Goal: Book appointment/travel/reservation

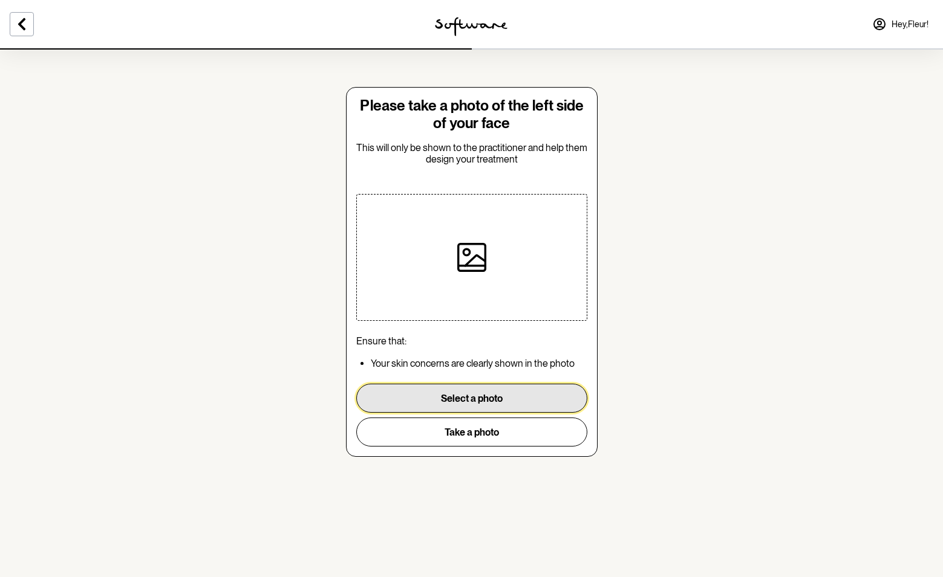
click at [441, 398] on button "Select a photo" at bounding box center [471, 398] width 231 height 29
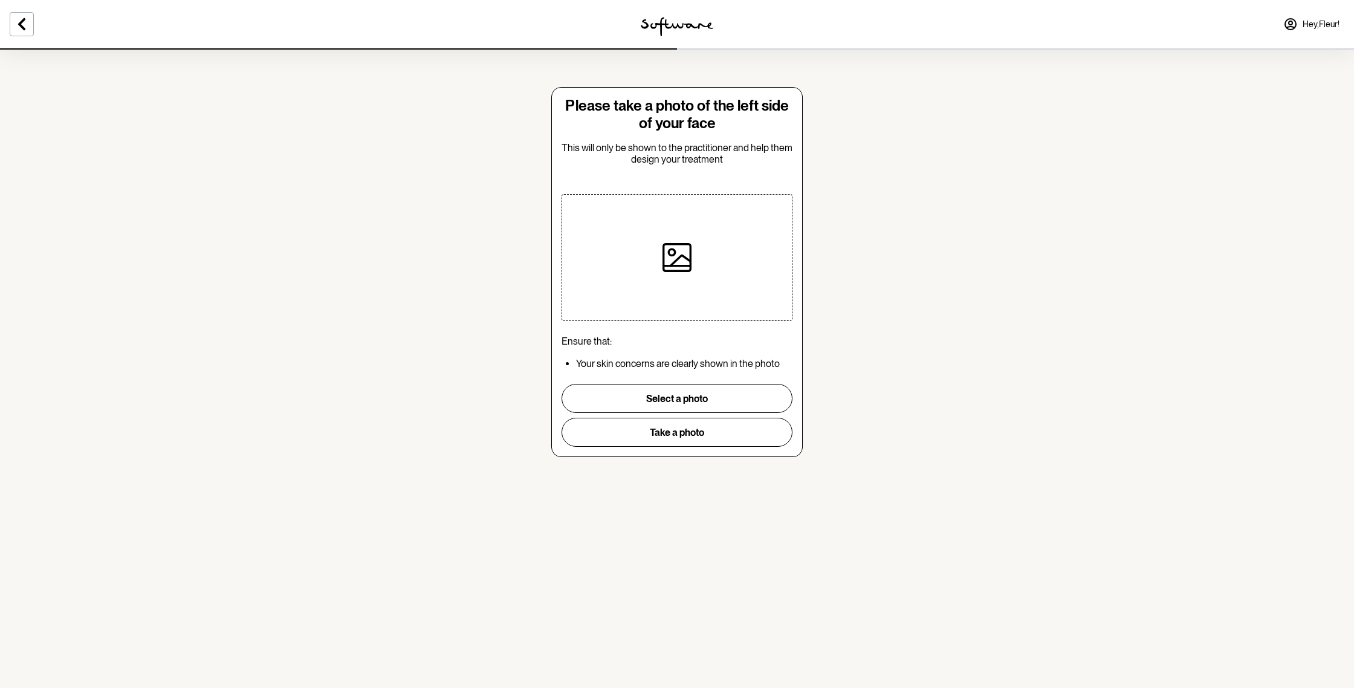
drag, startPoint x: 1353, startPoint y: 186, endPoint x: 1322, endPoint y: 188, distance: 31.5
click at [942, 191] on section "Please take a photo of the left side of your face This will only be shown to th…" at bounding box center [677, 344] width 1354 height 688
drag, startPoint x: 1353, startPoint y: 186, endPoint x: 1292, endPoint y: 183, distance: 61.1
click at [942, 192] on section "Please take a photo of the left side of your face This will only be shown to th…" at bounding box center [677, 344] width 1354 height 688
click at [729, 401] on button "Select a photo" at bounding box center [677, 398] width 231 height 29
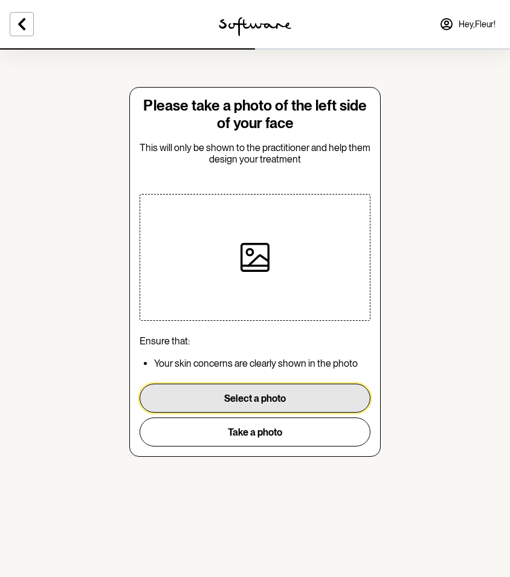
click at [241, 391] on button "Select a photo" at bounding box center [255, 398] width 231 height 29
click at [294, 397] on button "Select a photo" at bounding box center [255, 398] width 231 height 29
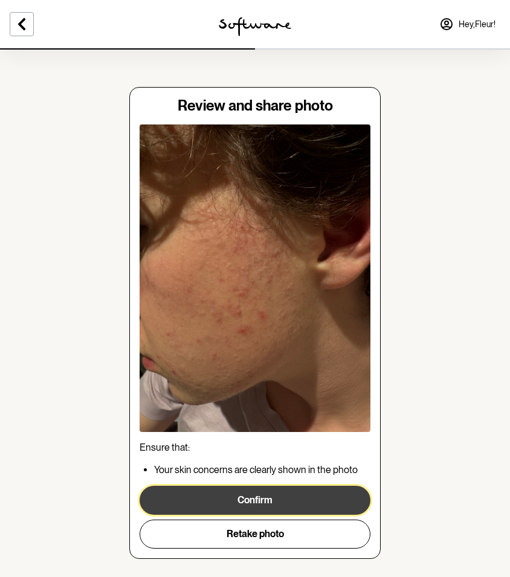
click at [330, 495] on button "Confirm" at bounding box center [255, 500] width 231 height 29
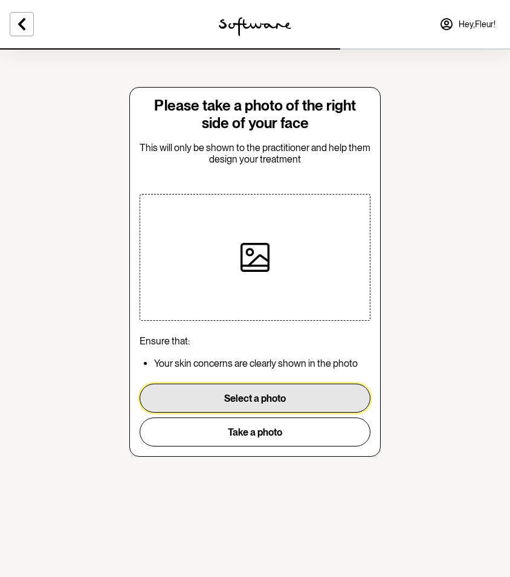
click at [169, 399] on button "Select a photo" at bounding box center [255, 398] width 231 height 29
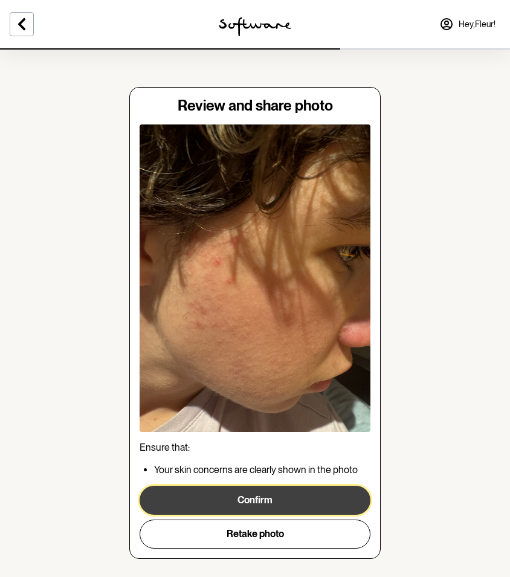
click at [314, 501] on button "Confirm" at bounding box center [255, 500] width 231 height 29
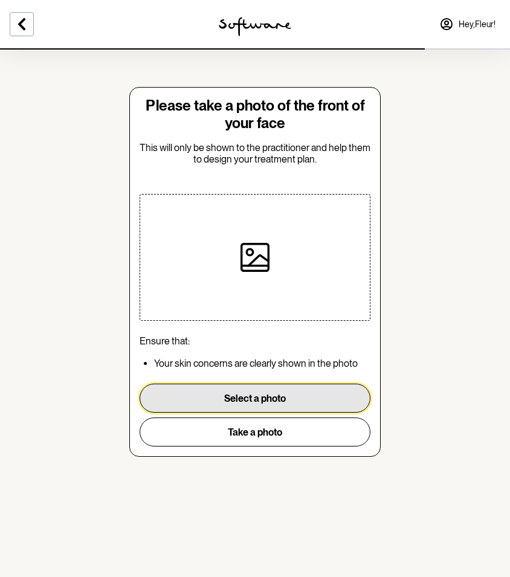
click at [239, 392] on button "Select a photo" at bounding box center [255, 398] width 231 height 29
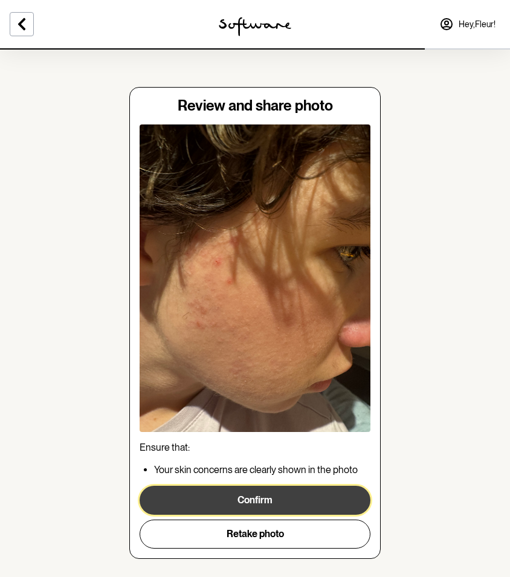
click at [301, 498] on button "Confirm" at bounding box center [255, 500] width 231 height 29
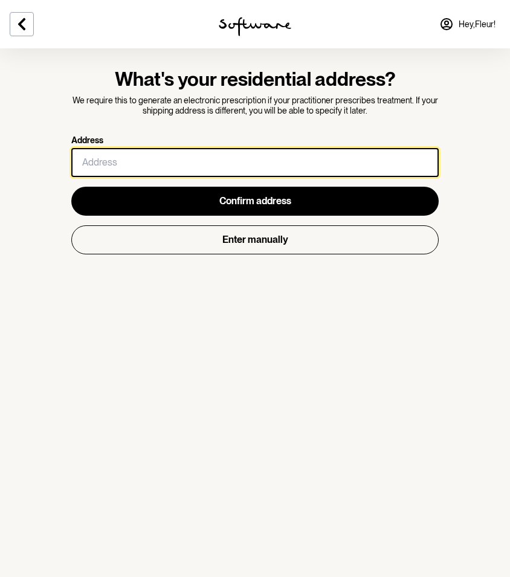
click at [145, 157] on input "Address" at bounding box center [255, 162] width 368 height 29
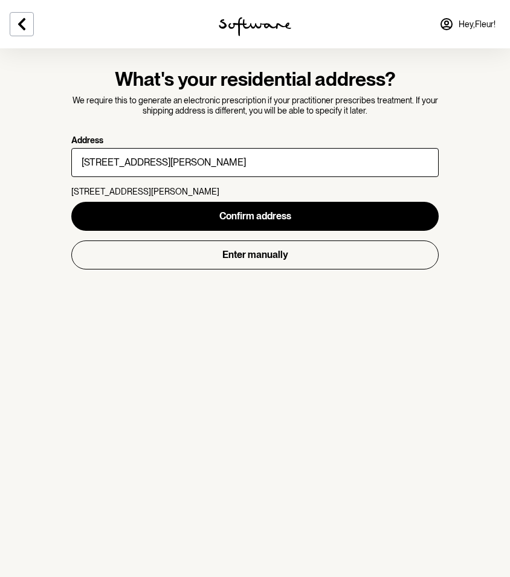
type input "[STREET_ADDRESS][PERSON_NAME]"
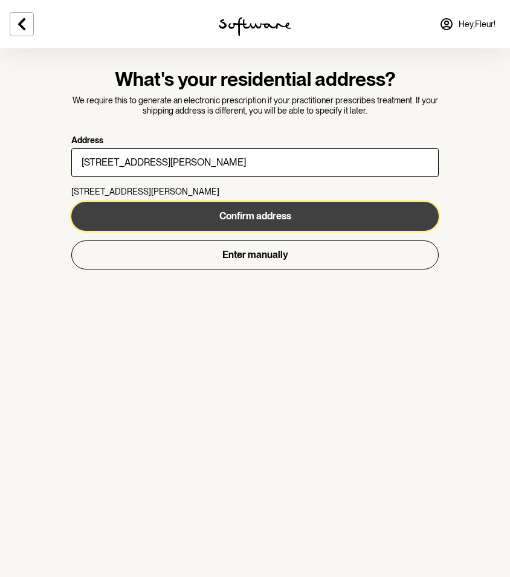
click at [245, 214] on span "Confirm address" at bounding box center [255, 215] width 72 height 11
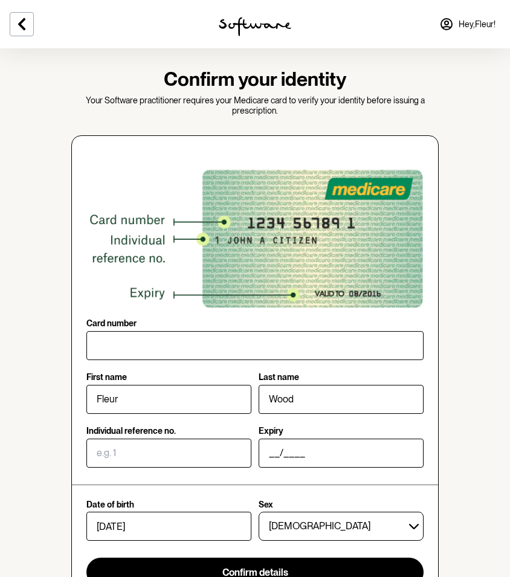
scroll to position [2, 0]
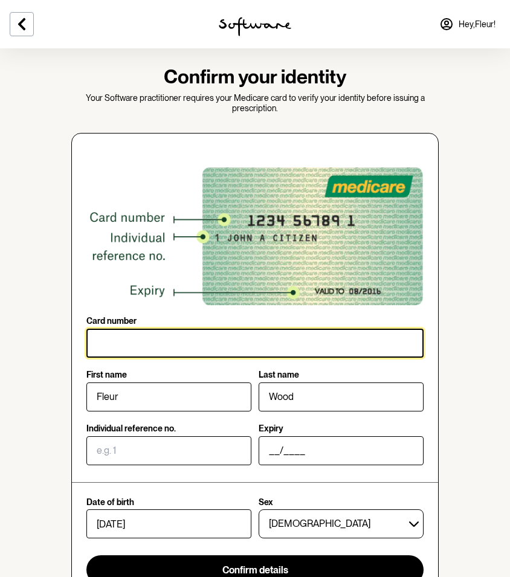
click at [160, 345] on input "Card number" at bounding box center [254, 343] width 337 height 29
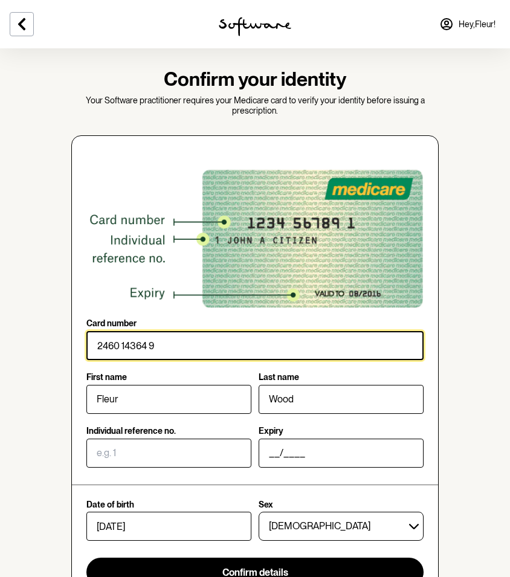
click at [203, 342] on input "Card number" at bounding box center [254, 345] width 337 height 29
type input "2460 14364 9"
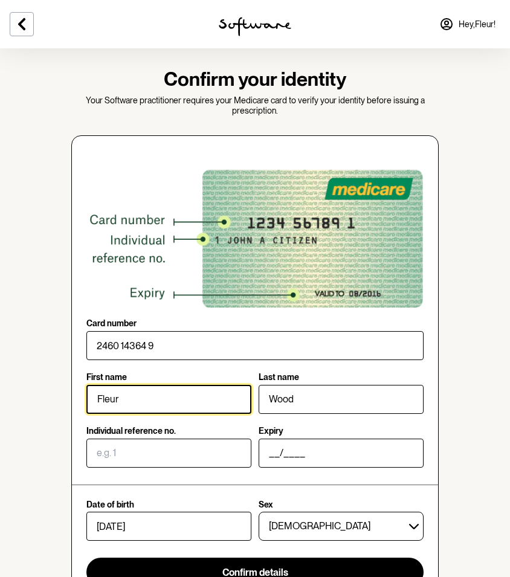
click at [92, 400] on input "Fleur" at bounding box center [168, 399] width 165 height 29
drag, startPoint x: 115, startPoint y: 400, endPoint x: 125, endPoint y: 403, distance: 10.7
click at [119, 400] on input "Fleur" at bounding box center [168, 399] width 165 height 29
click at [124, 401] on input "Fleur" at bounding box center [168, 399] width 165 height 29
type input "F"
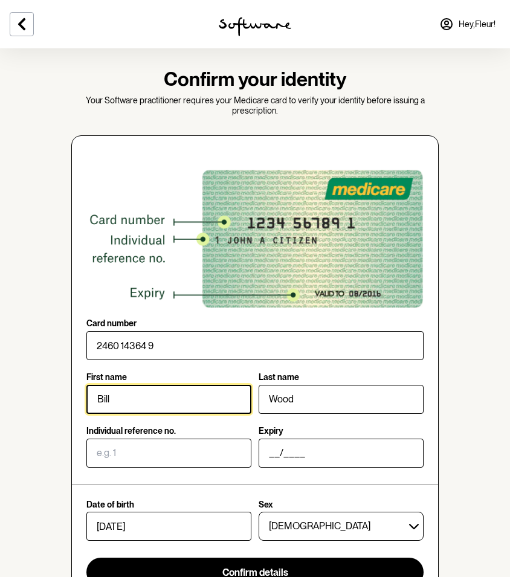
type input "Bill"
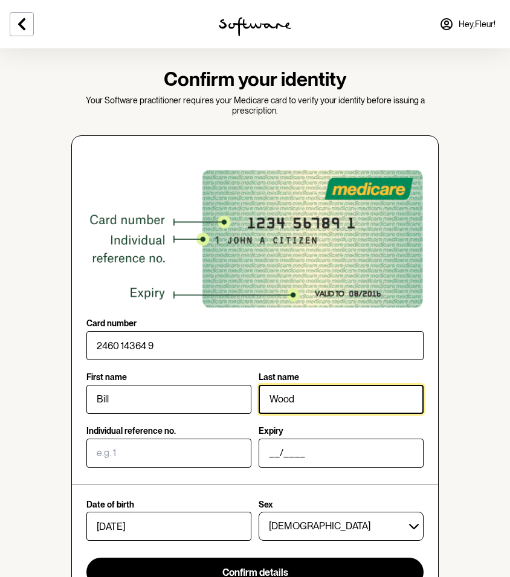
click at [301, 400] on input "Wood" at bounding box center [341, 399] width 165 height 29
type input "W"
type input "[PERSON_NAME]"
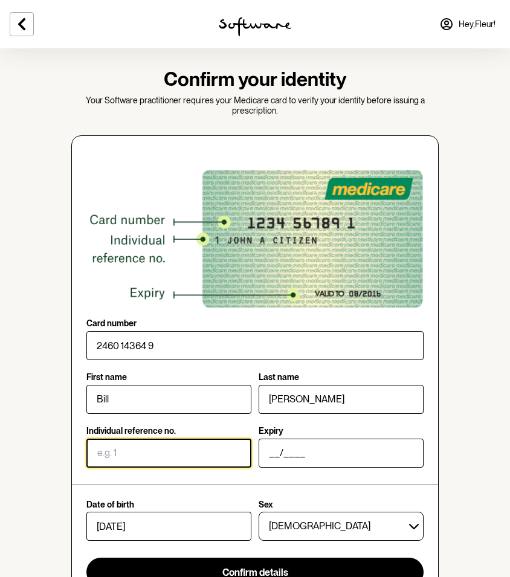
click at [202, 442] on input "Individual reference no." at bounding box center [168, 453] width 165 height 29
type input "2"
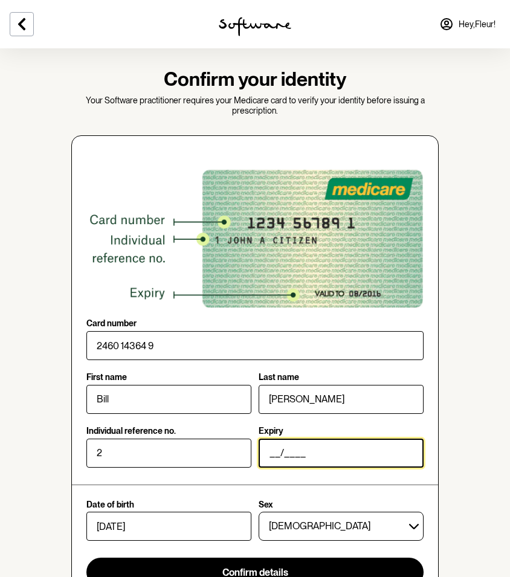
click at [278, 450] on input "__/____" at bounding box center [341, 453] width 165 height 29
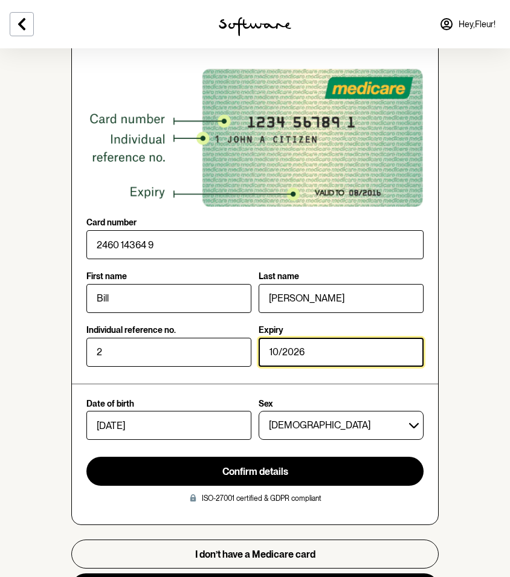
scroll to position [102, 0]
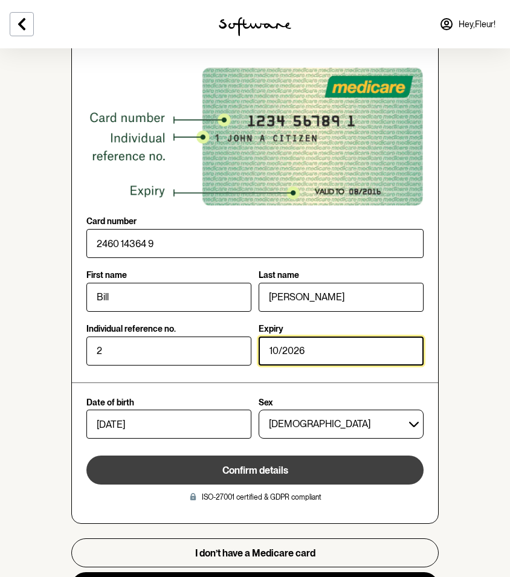
type input "10/2026"
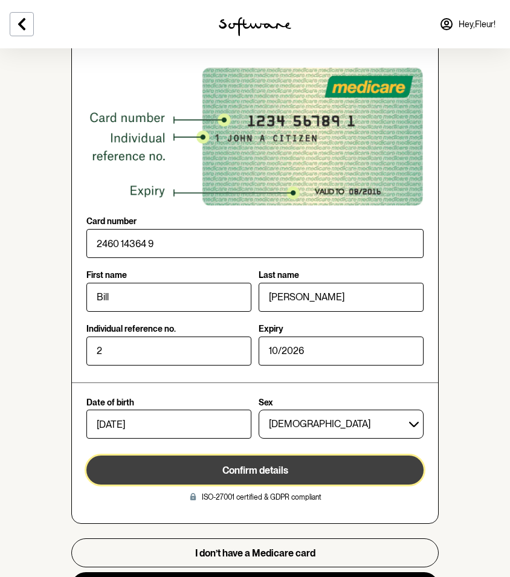
click at [278, 469] on span "Confirm details" at bounding box center [256, 470] width 66 height 11
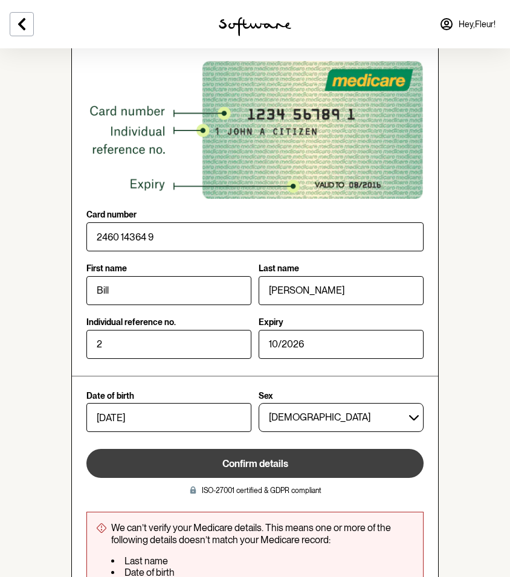
scroll to position [108, 0]
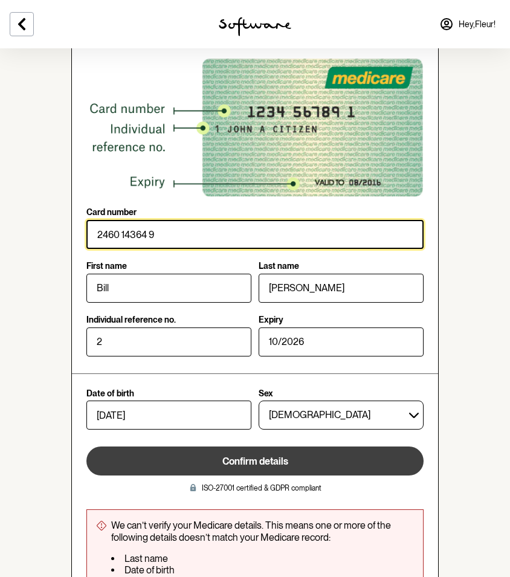
click at [169, 238] on input "Card number" at bounding box center [254, 234] width 337 height 29
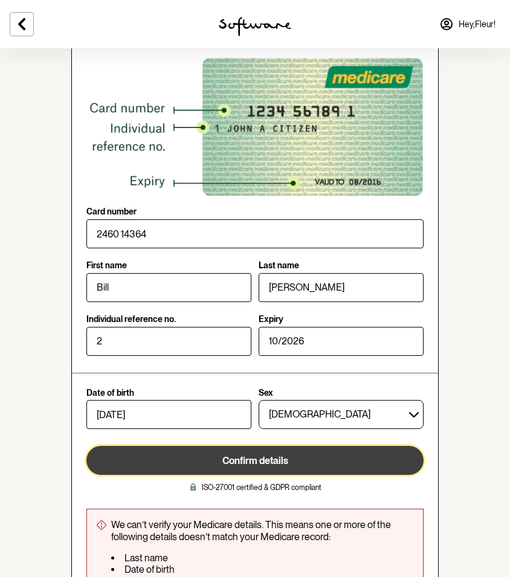
click at [338, 473] on button "Confirm details" at bounding box center [254, 460] width 337 height 29
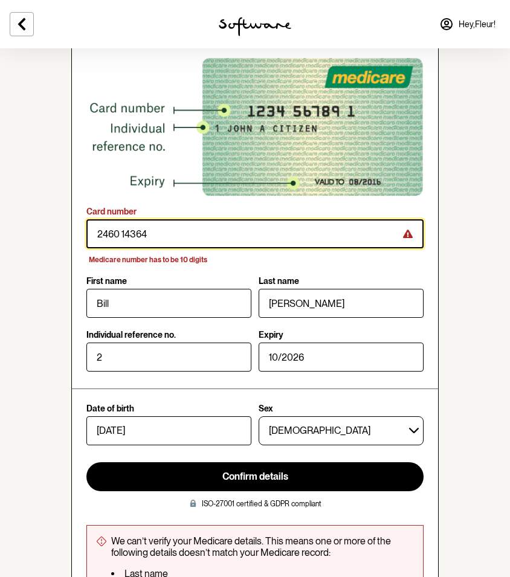
click at [172, 235] on input "Card number" at bounding box center [254, 233] width 337 height 29
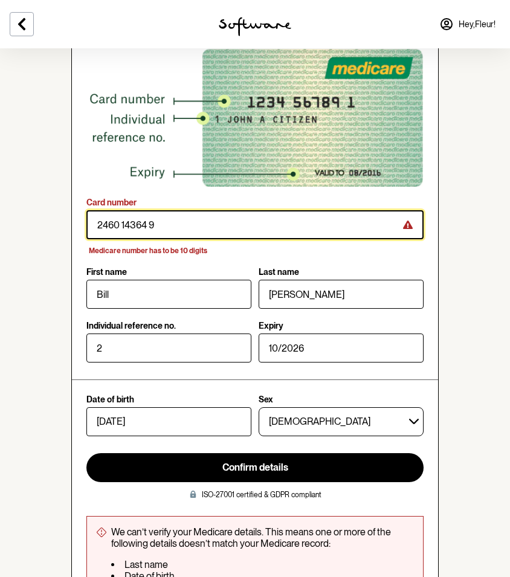
type input "2460 14364 9"
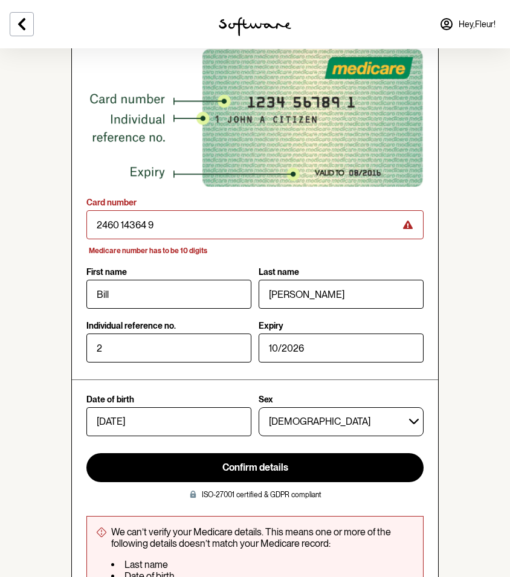
click at [351, 271] on label "Last name" at bounding box center [338, 272] width 158 height 10
click at [351, 280] on input "[PERSON_NAME]" at bounding box center [341, 294] width 165 height 29
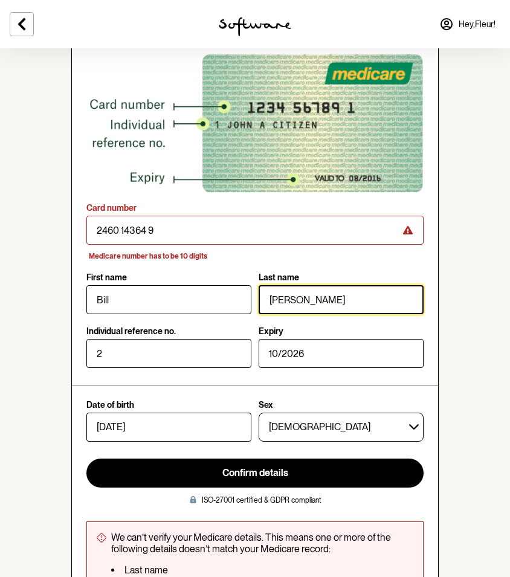
scroll to position [115, 0]
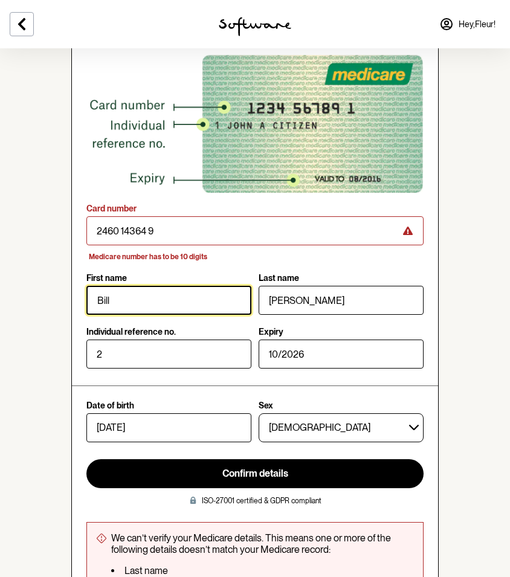
click at [166, 307] on input "Bill" at bounding box center [168, 300] width 165 height 29
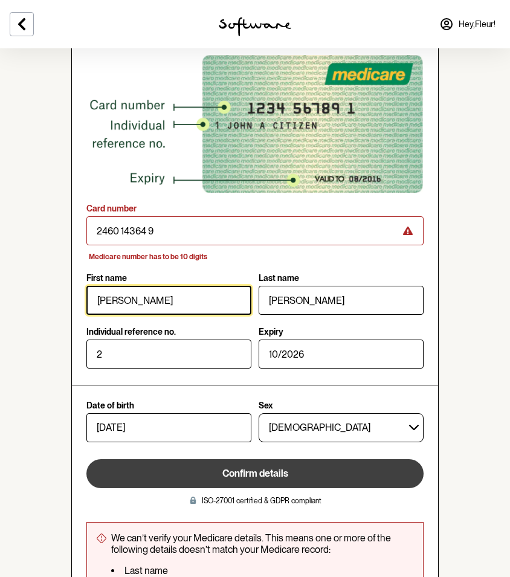
type input "[PERSON_NAME]"
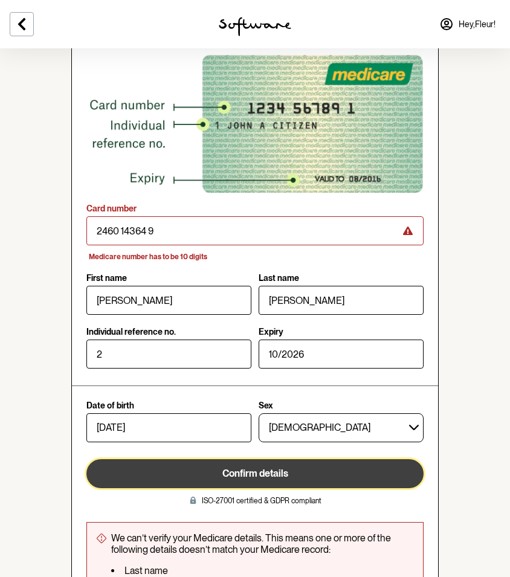
click at [282, 475] on span "Confirm details" at bounding box center [256, 473] width 66 height 11
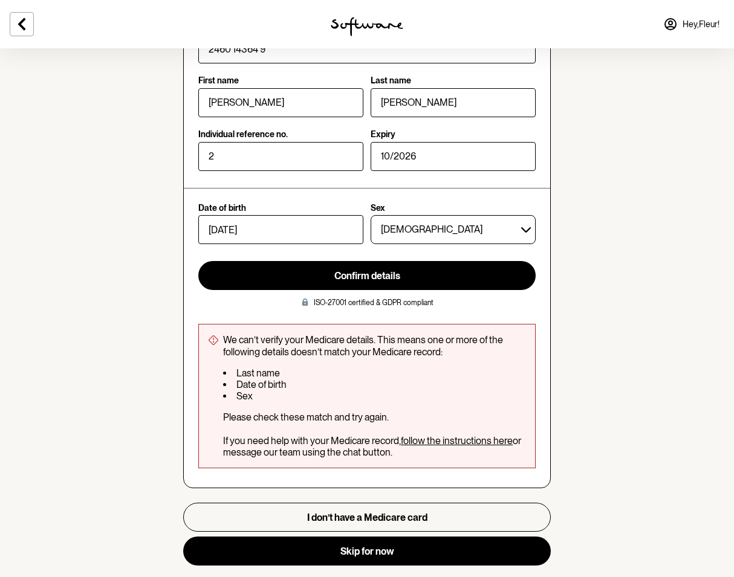
scroll to position [305, 0]
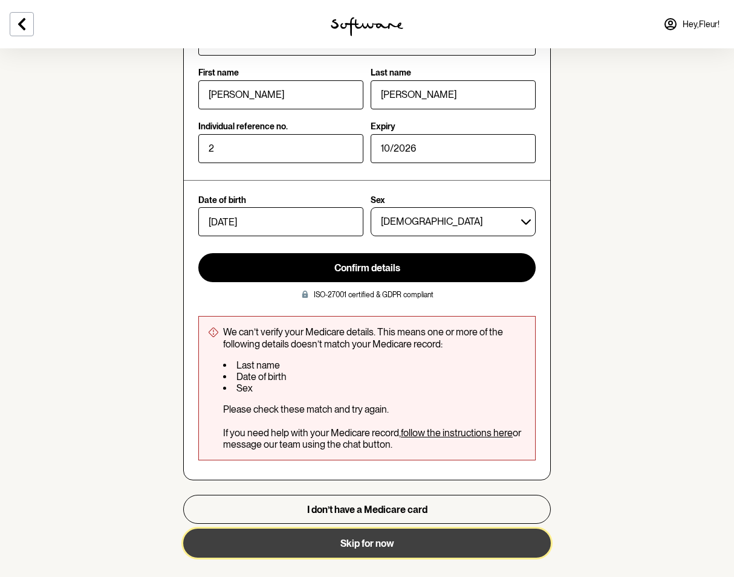
click at [510, 535] on button "Skip for now" at bounding box center [367, 543] width 368 height 29
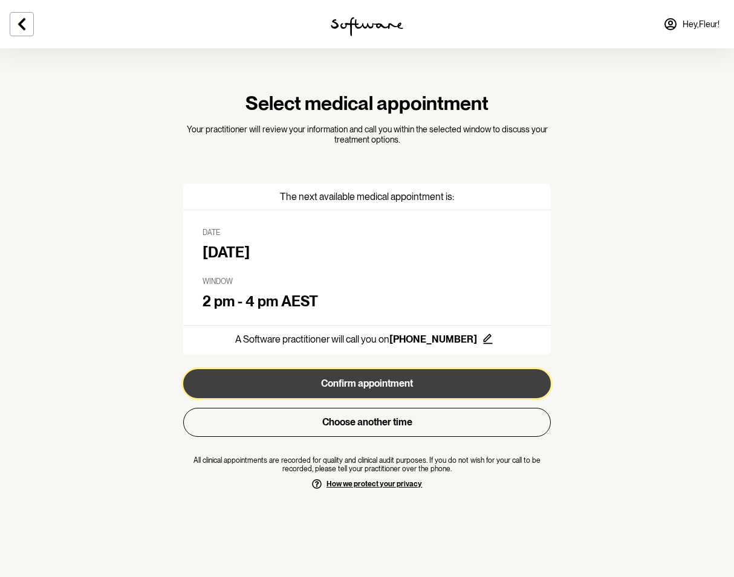
click at [418, 379] on button "Confirm appointment" at bounding box center [367, 383] width 368 height 29
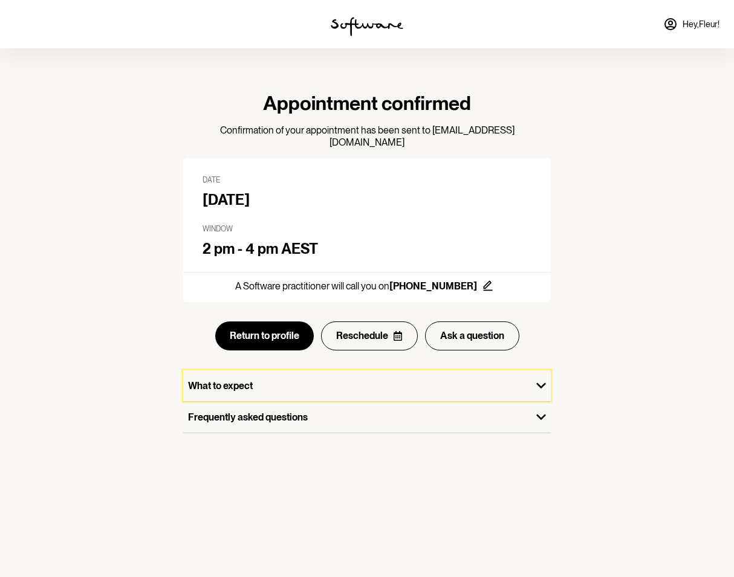
click at [418, 380] on p "What to expect" at bounding box center [357, 385] width 339 height 11
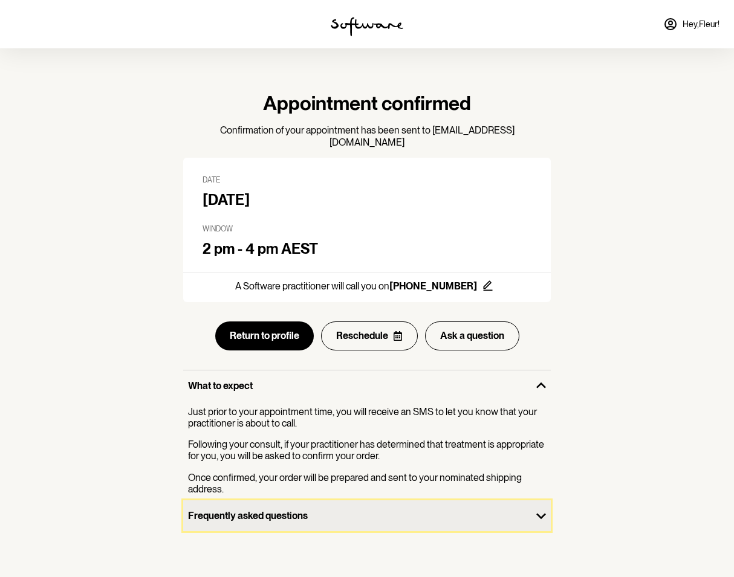
click at [539, 507] on icon "button" at bounding box center [541, 516] width 19 height 19
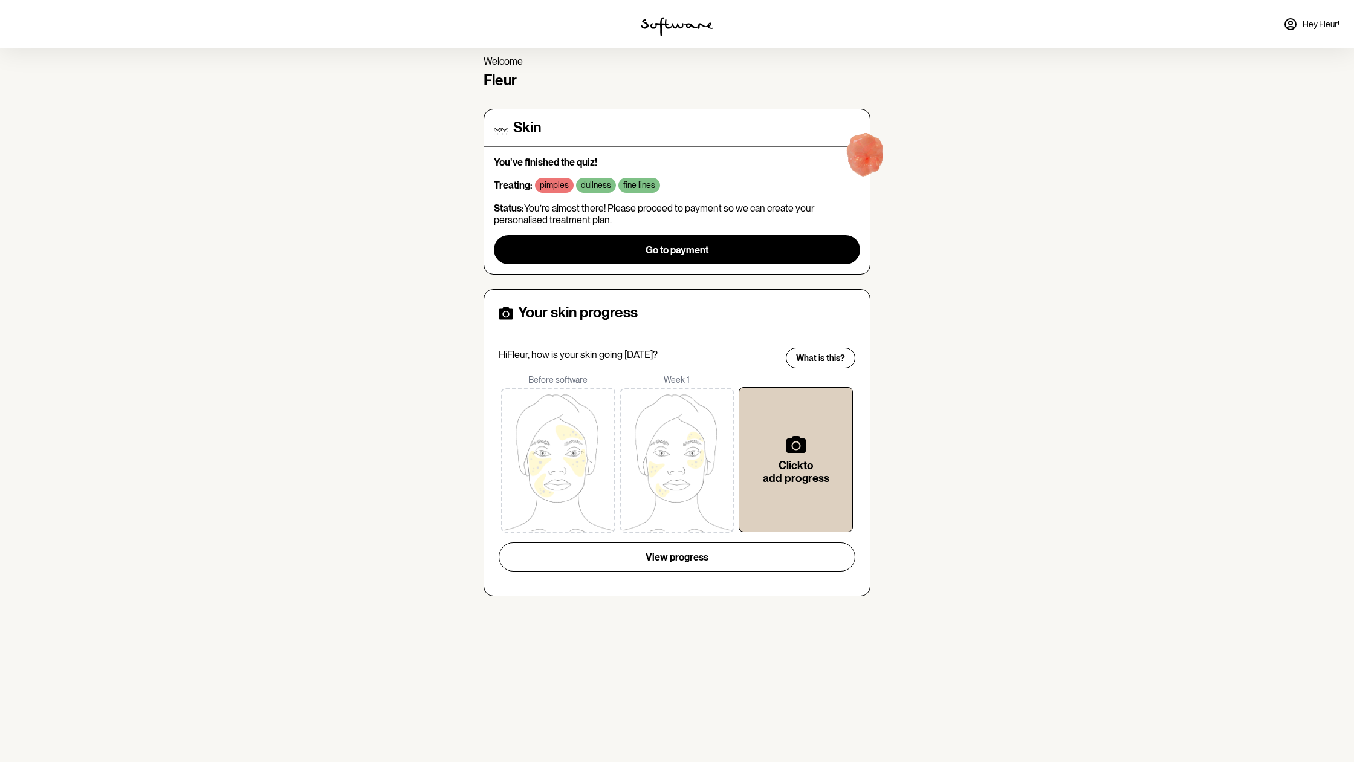
scroll to position [48, 0]
